Goal: Task Accomplishment & Management: Manage account settings

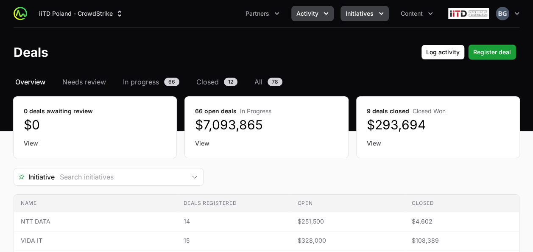
click at [365, 11] on span "Initiatives" at bounding box center [359, 13] width 28 height 8
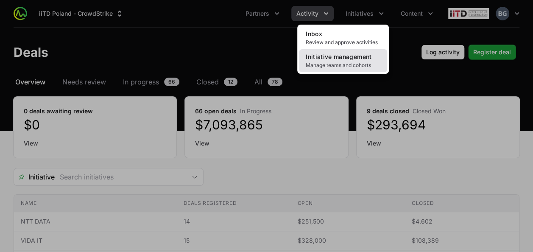
click at [348, 63] on span "Manage teams and cohorts" at bounding box center [343, 65] width 75 height 7
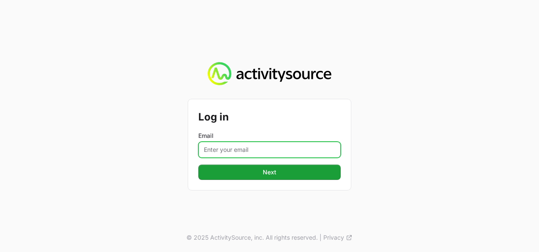
click at [234, 147] on input "Email" at bounding box center [269, 150] width 142 height 16
type input "[PERSON_NAME][EMAIL_ADDRESS][DOMAIN_NAME]"
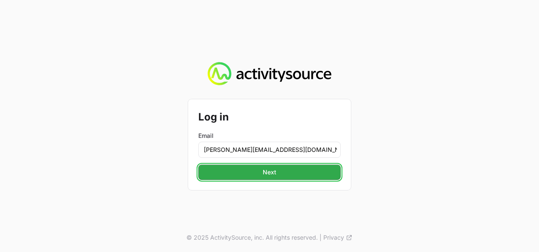
click at [282, 166] on button "Next" at bounding box center [269, 171] width 142 height 15
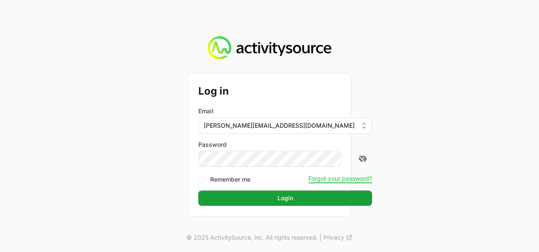
click at [198, 190] on button "Login" at bounding box center [285, 197] width 174 height 15
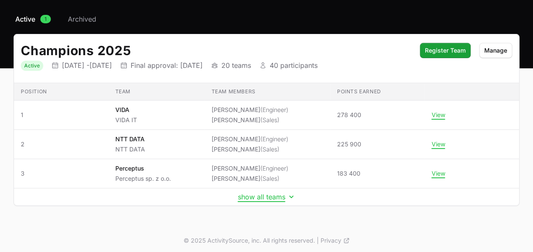
scroll to position [64, 0]
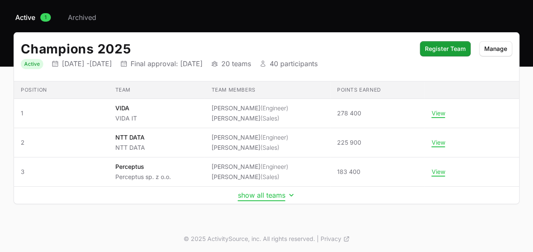
click at [279, 196] on button "show all teams" at bounding box center [267, 195] width 58 height 8
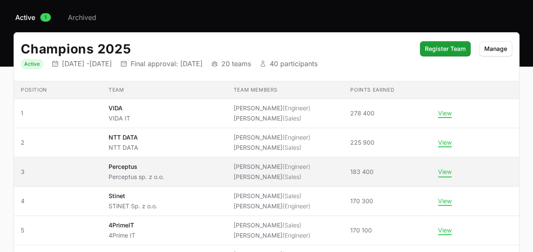
click at [451, 168] on button "View" at bounding box center [445, 172] width 14 height 8
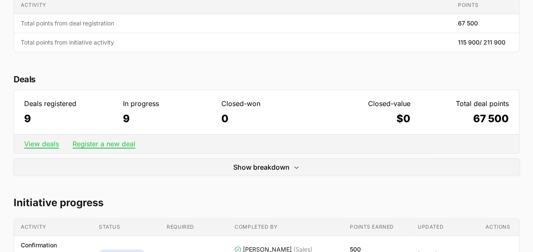
scroll to position [156, 0]
